Goal: Use online tool/utility: Utilize a website feature to perform a specific function

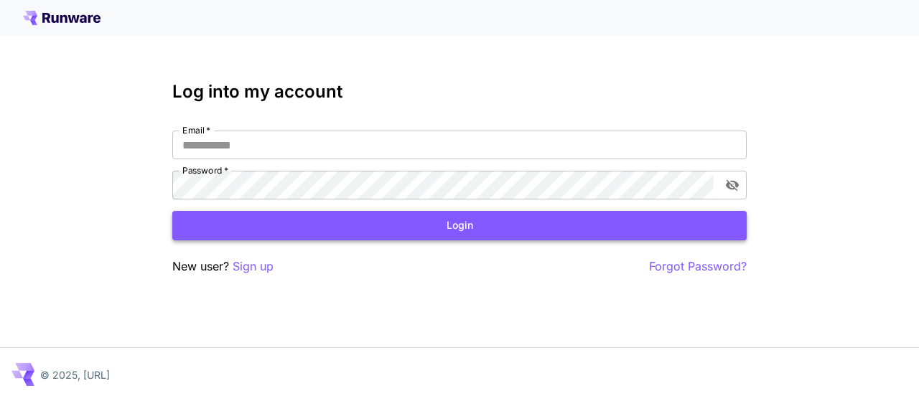
type input "**********"
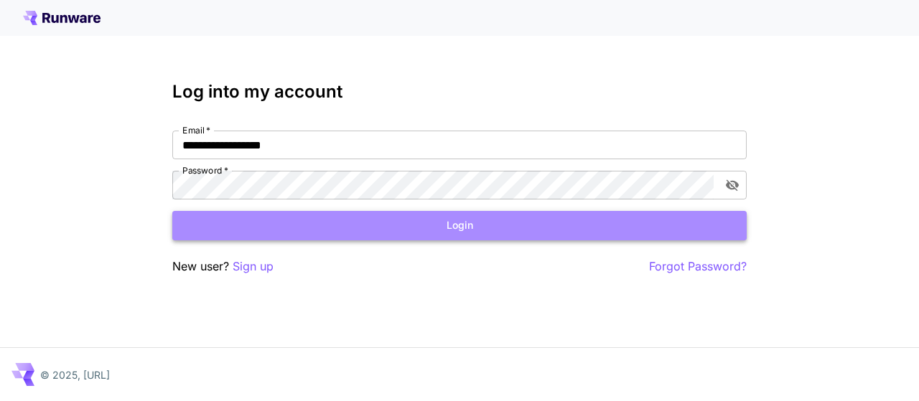
click at [430, 236] on button "Login" at bounding box center [459, 225] width 574 height 29
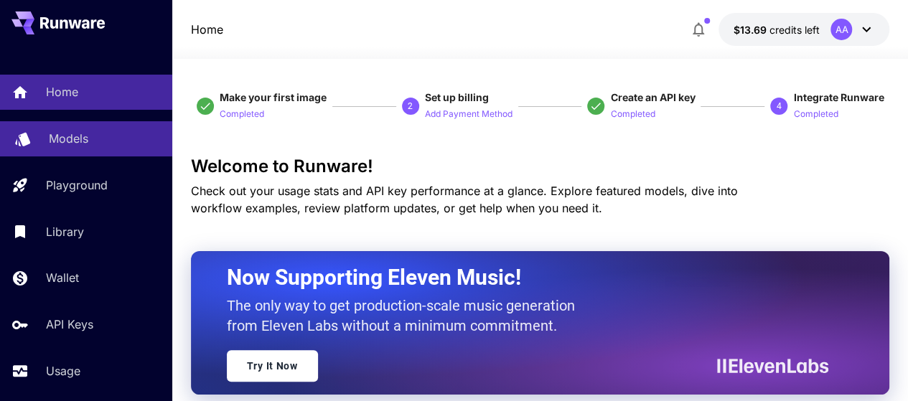
click at [88, 139] on div "Models" at bounding box center [105, 138] width 112 height 17
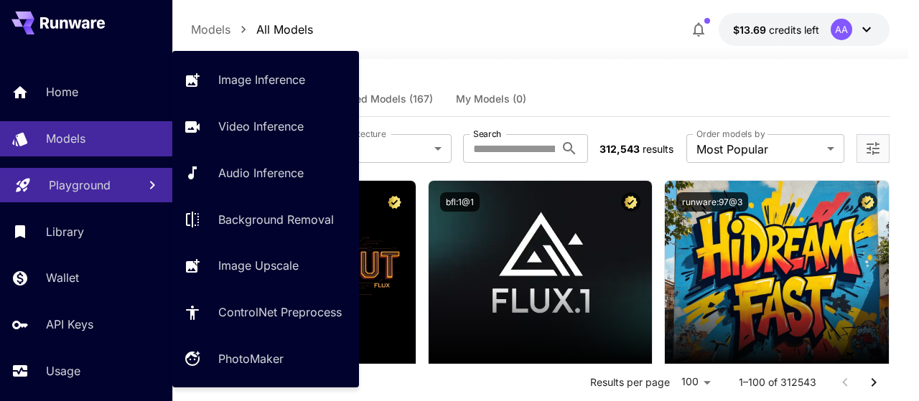
click at [110, 189] on p "Playground" at bounding box center [80, 185] width 62 height 17
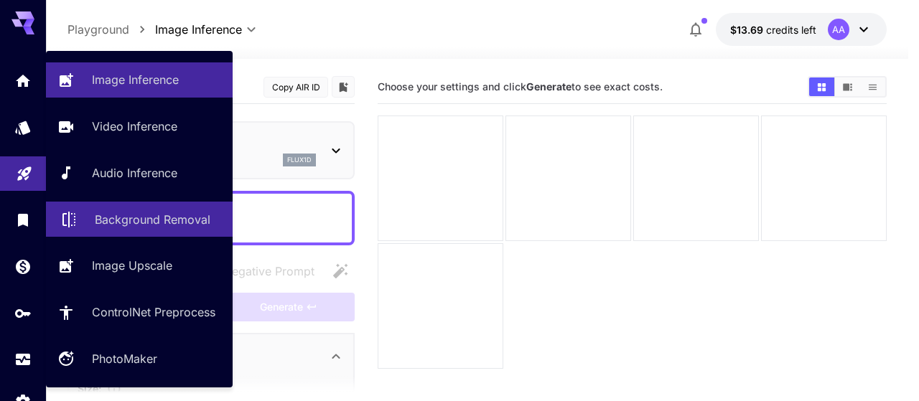
click at [144, 229] on link "Background Removal" at bounding box center [139, 219] width 187 height 35
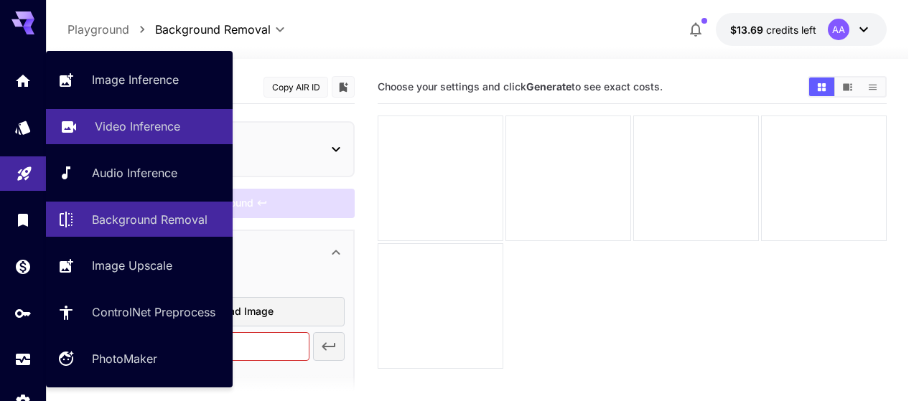
click at [167, 134] on p "Video Inference" at bounding box center [137, 126] width 85 height 17
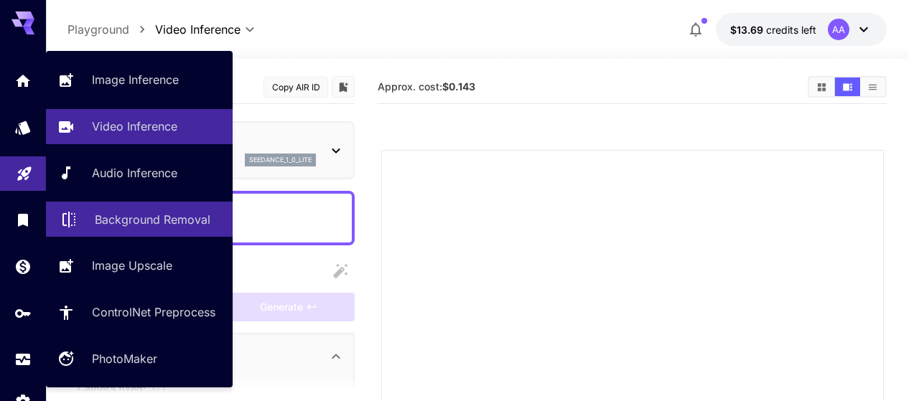
click at [152, 213] on p "Background Removal" at bounding box center [153, 219] width 116 height 17
type input "**********"
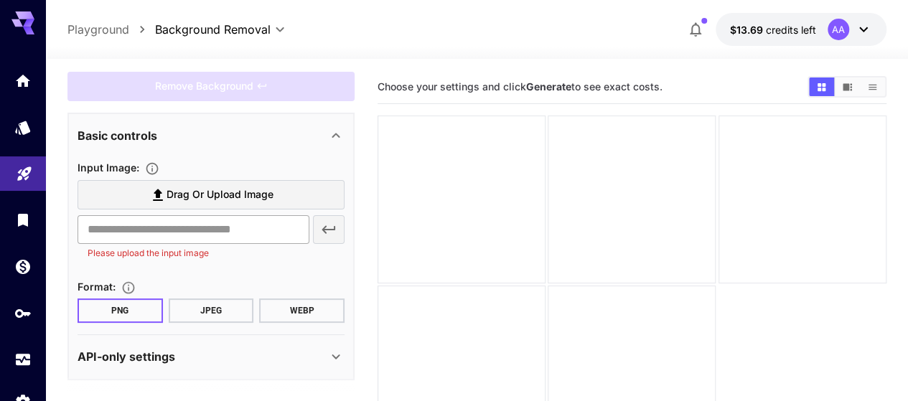
scroll to position [121, 0]
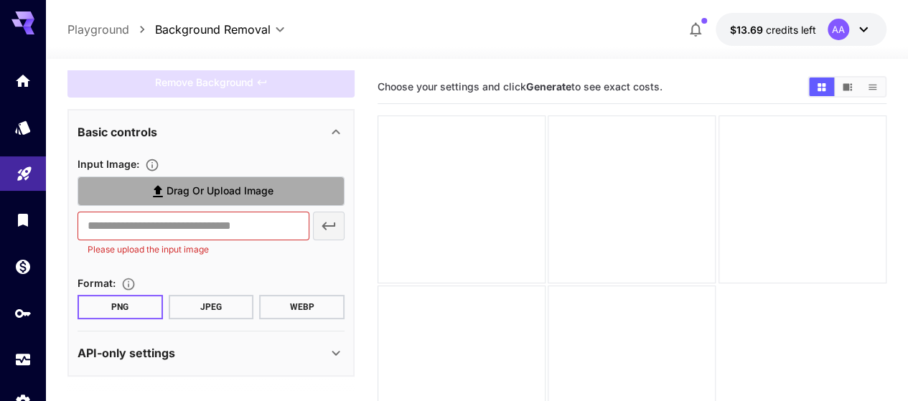
click at [220, 195] on span "Drag or upload image" at bounding box center [220, 191] width 107 height 18
click at [0, 0] on input "Drag or upload image" at bounding box center [0, 0] width 0 height 0
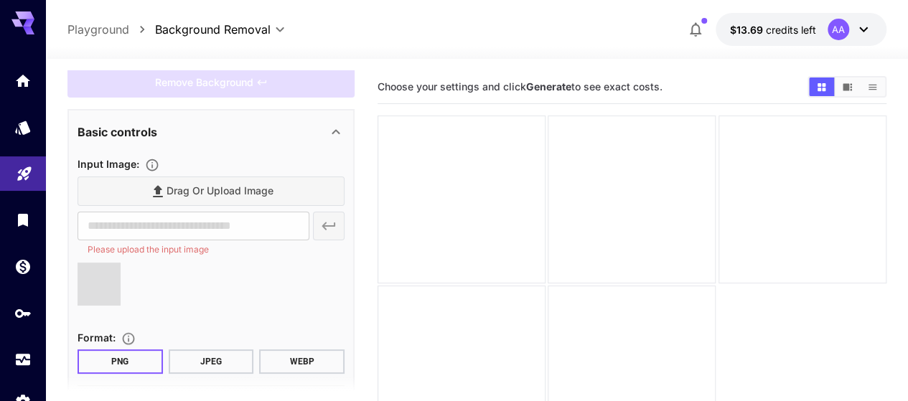
type input "**********"
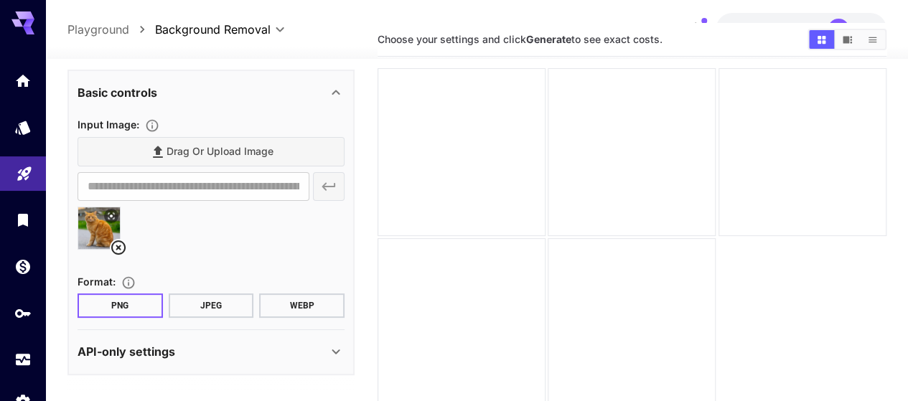
scroll to position [72, 0]
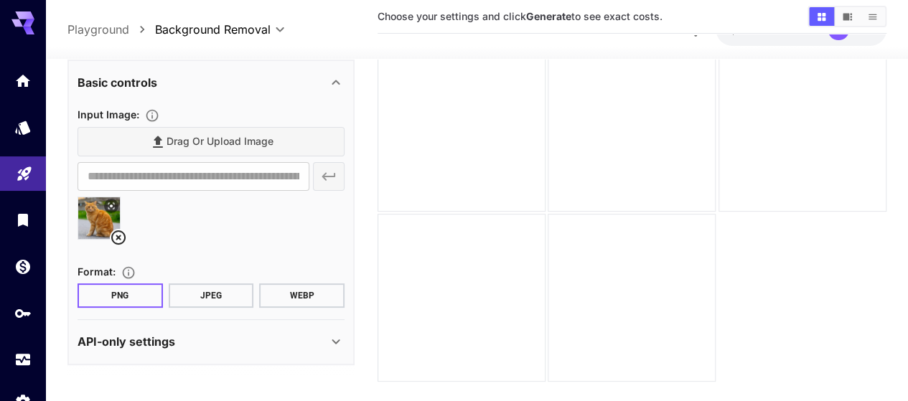
click at [213, 297] on button "JPEG" at bounding box center [211, 296] width 85 height 24
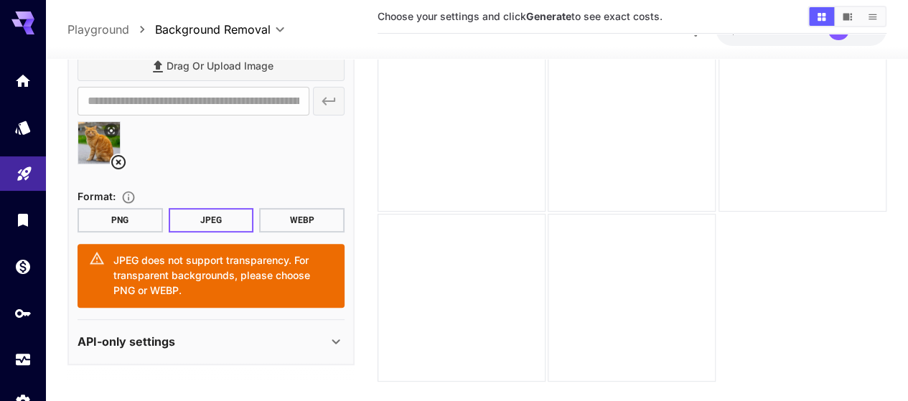
click at [126, 225] on button "PNG" at bounding box center [120, 220] width 85 height 24
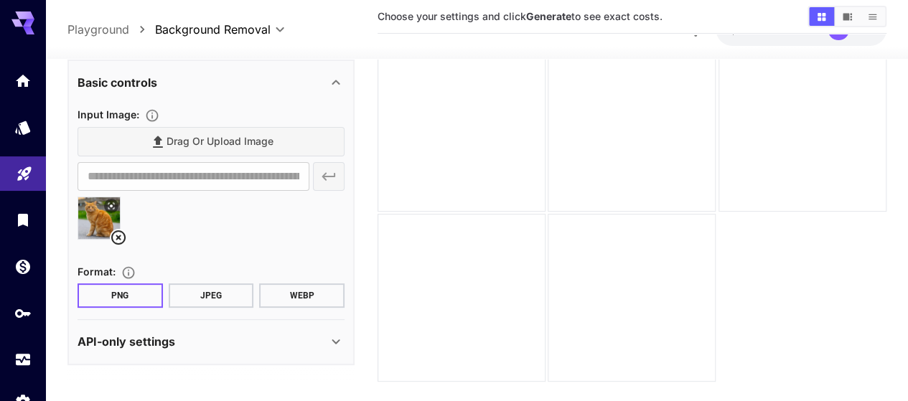
scroll to position [113, 0]
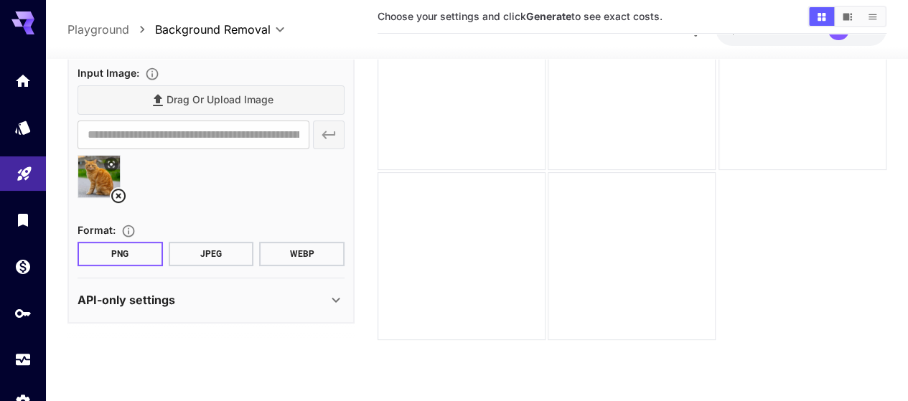
click at [280, 298] on div "API-only settings" at bounding box center [203, 300] width 250 height 17
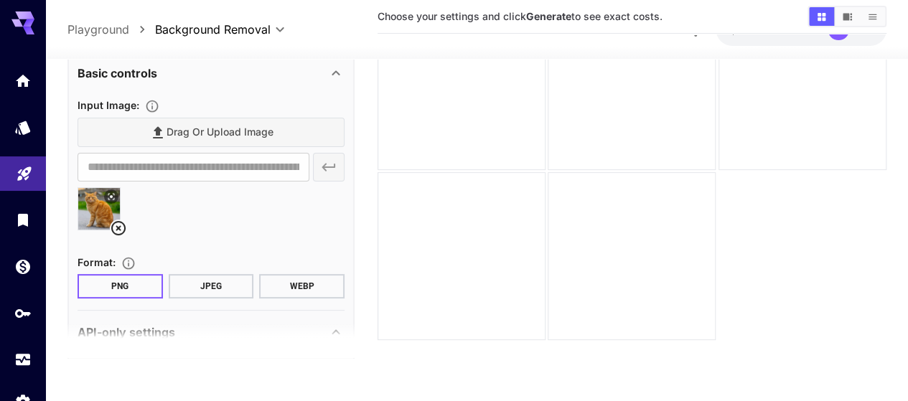
scroll to position [0, 0]
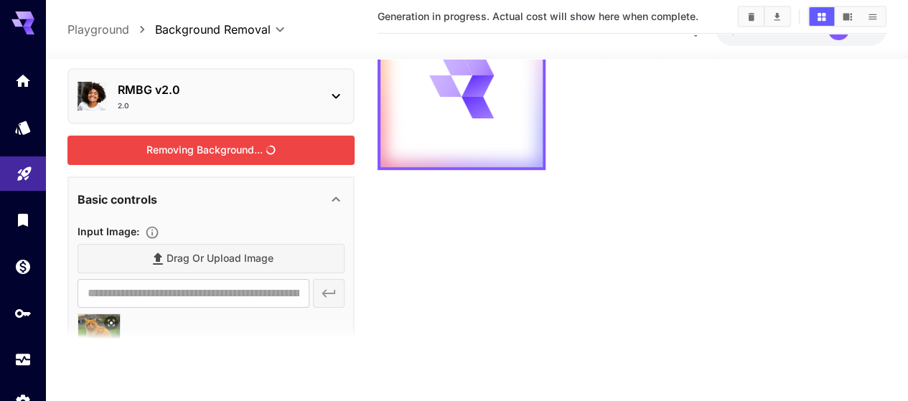
click at [210, 154] on div "Removing Background..." at bounding box center [211, 150] width 287 height 29
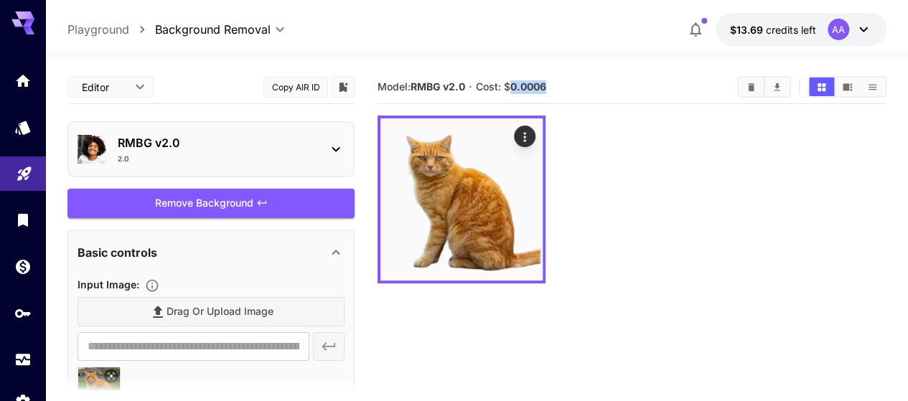
drag, startPoint x: 546, startPoint y: 90, endPoint x: 510, endPoint y: 86, distance: 36.2
click at [510, 86] on section "Model: RMBG v2.0 · Cost: $ 0.0006" at bounding box center [552, 86] width 348 height 17
copy b "0.0006"
